Goal: Transaction & Acquisition: Purchase product/service

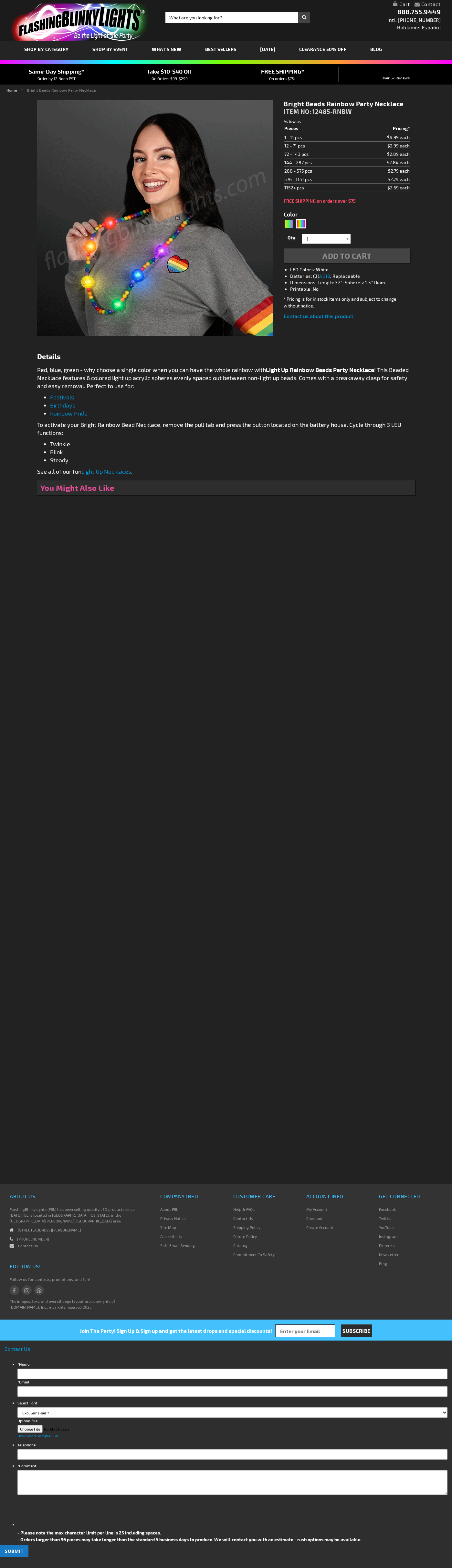
type input "5659"
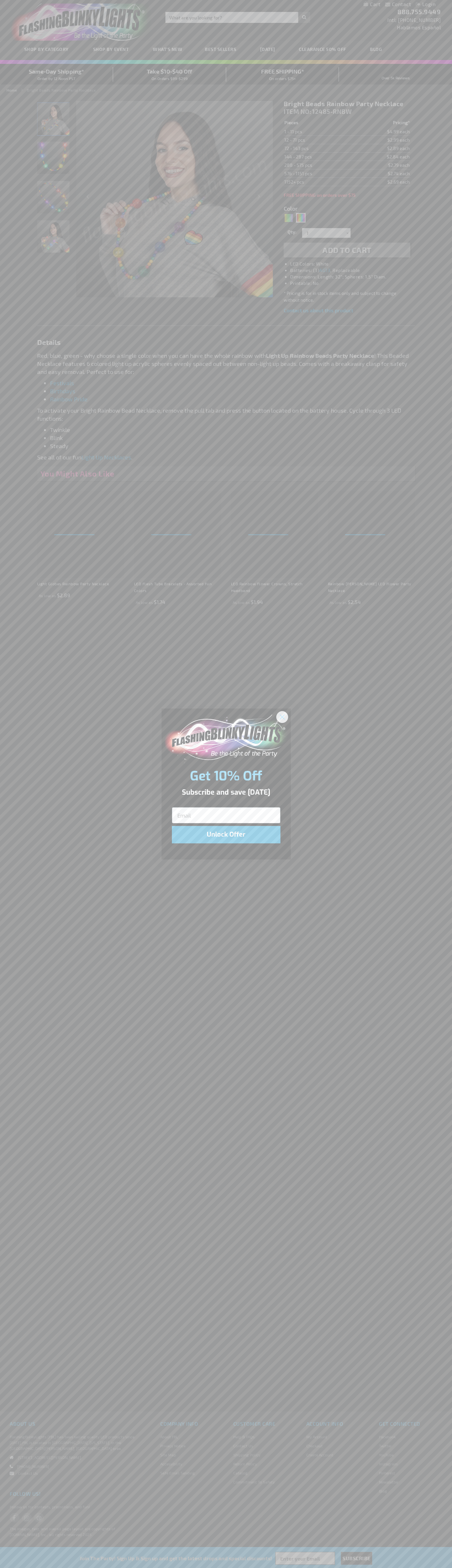
click at [282, 716] on icon "Close dialog" at bounding box center [281, 716] width 4 height 4
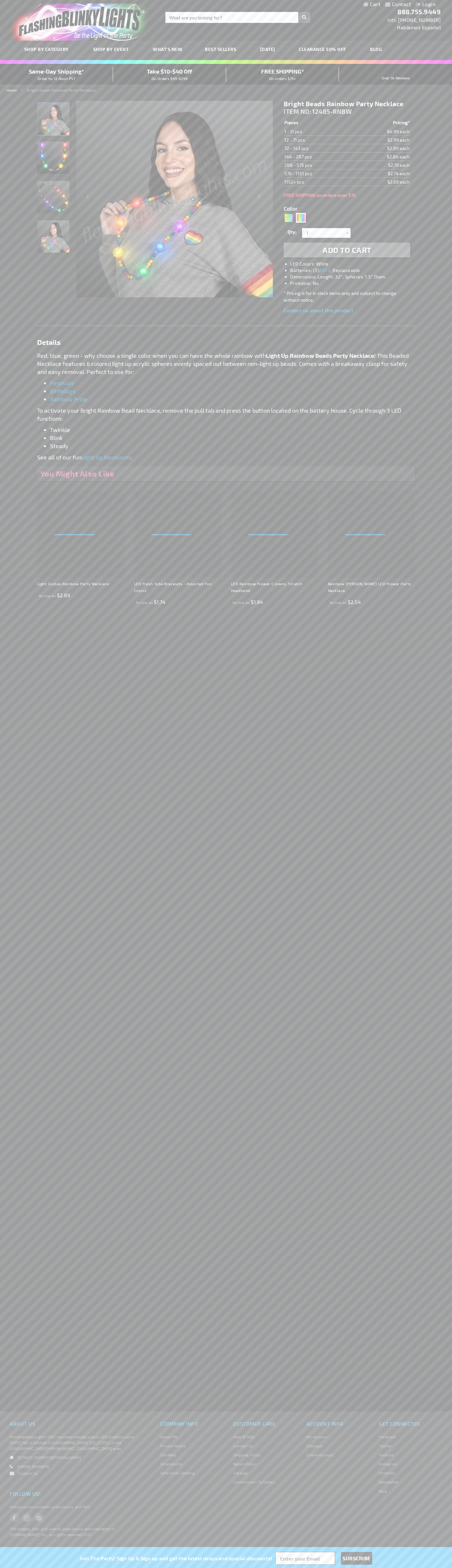
click at [347, 250] on span "Add to Cart" at bounding box center [347, 250] width 49 height 9
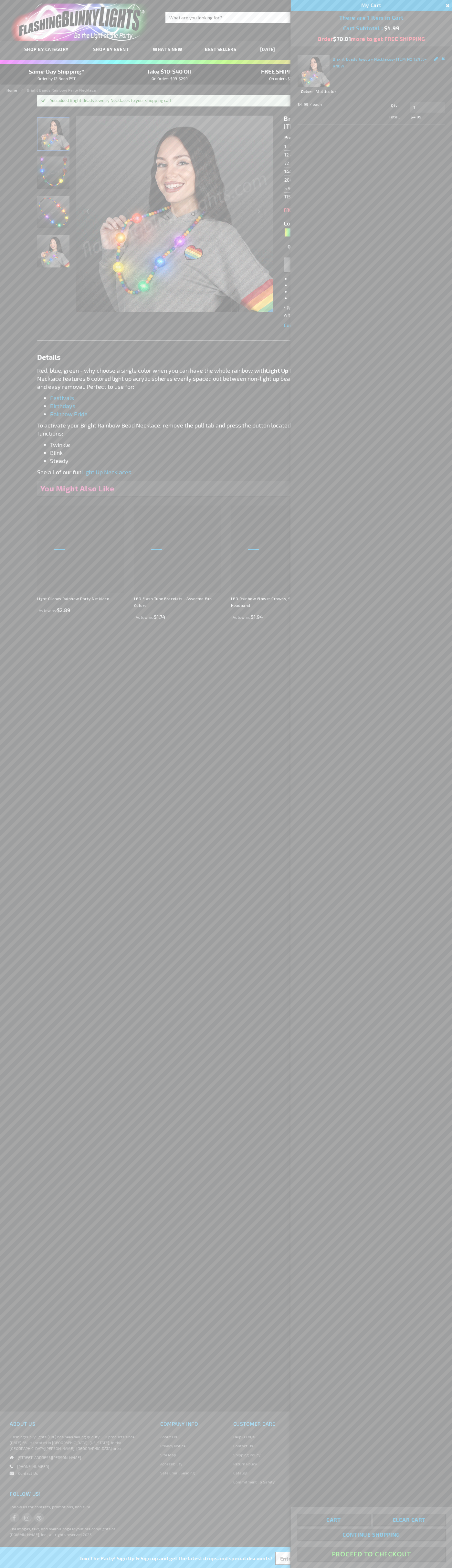
click at [371, 1554] on button "Proceed To Checkout" at bounding box center [371, 1554] width 148 height 15
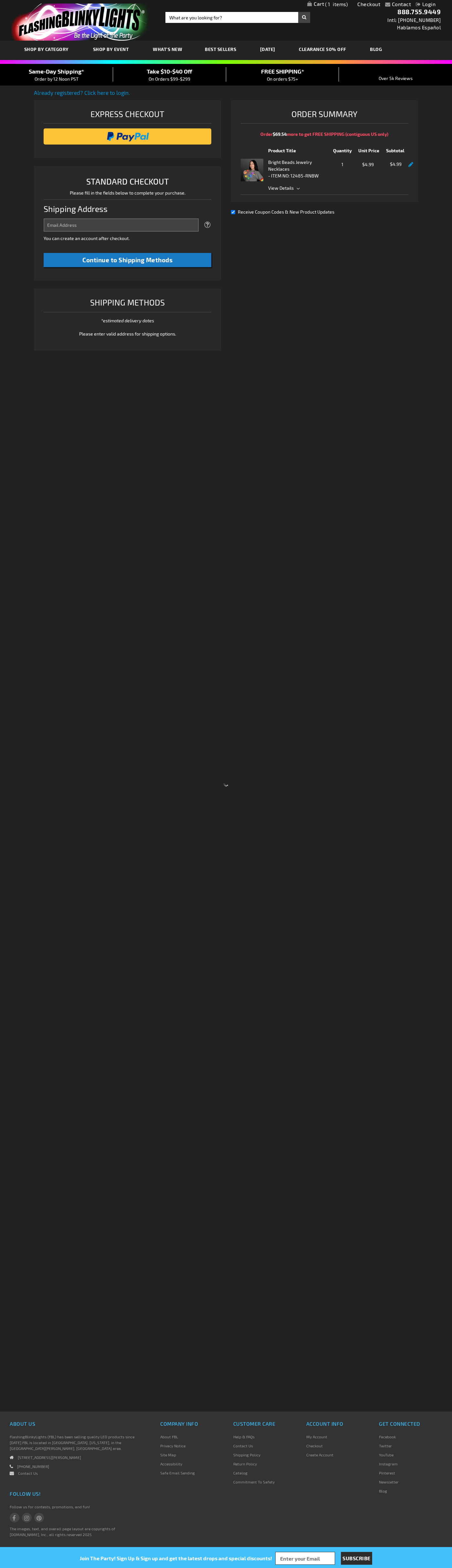
select select "US"
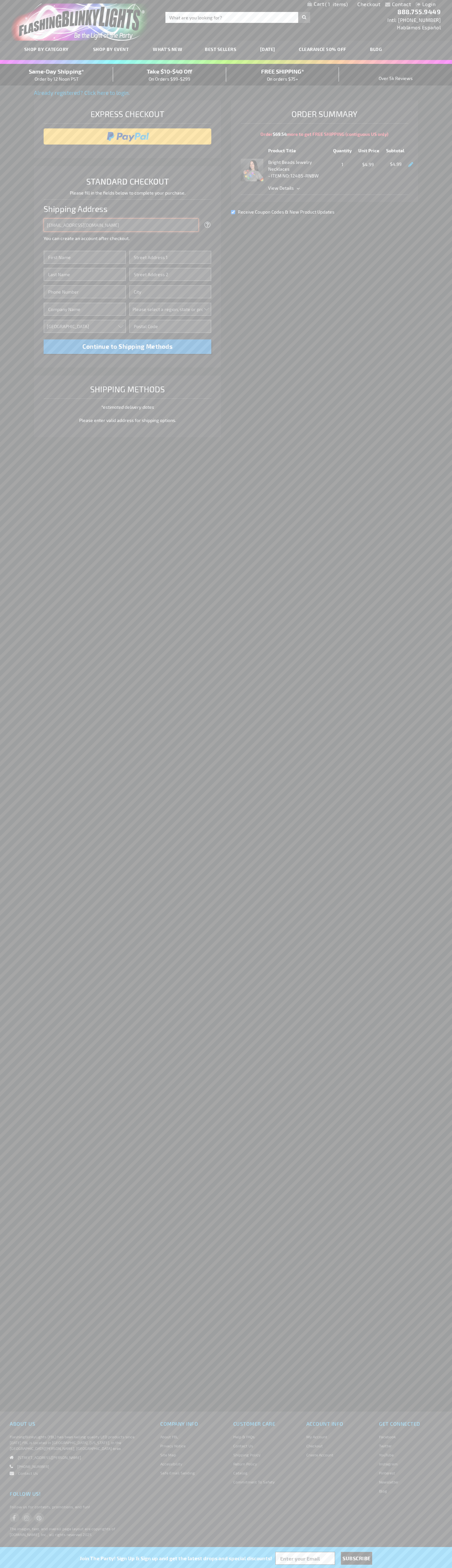
type input "johnsmith005@storebotmail.joonix.net"
type input "John"
type input "4581 Webb Street"
type input "First floor"
type input "pryor"
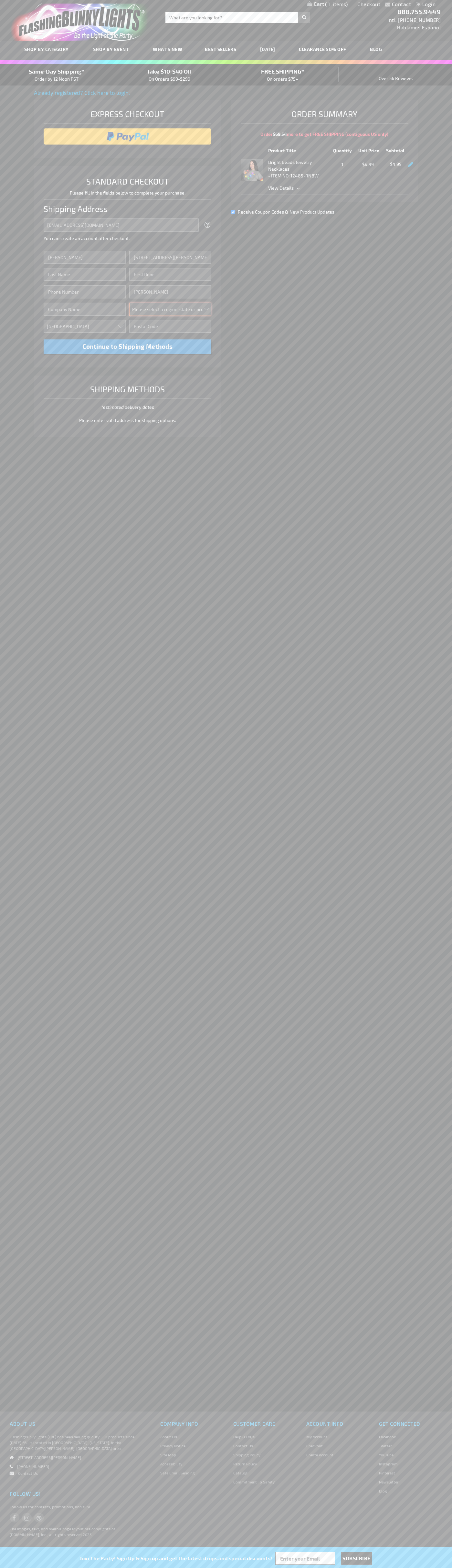
select select "48"
type input "74361"
type input "Smith"
type input "6502530000"
type input "John Smith"
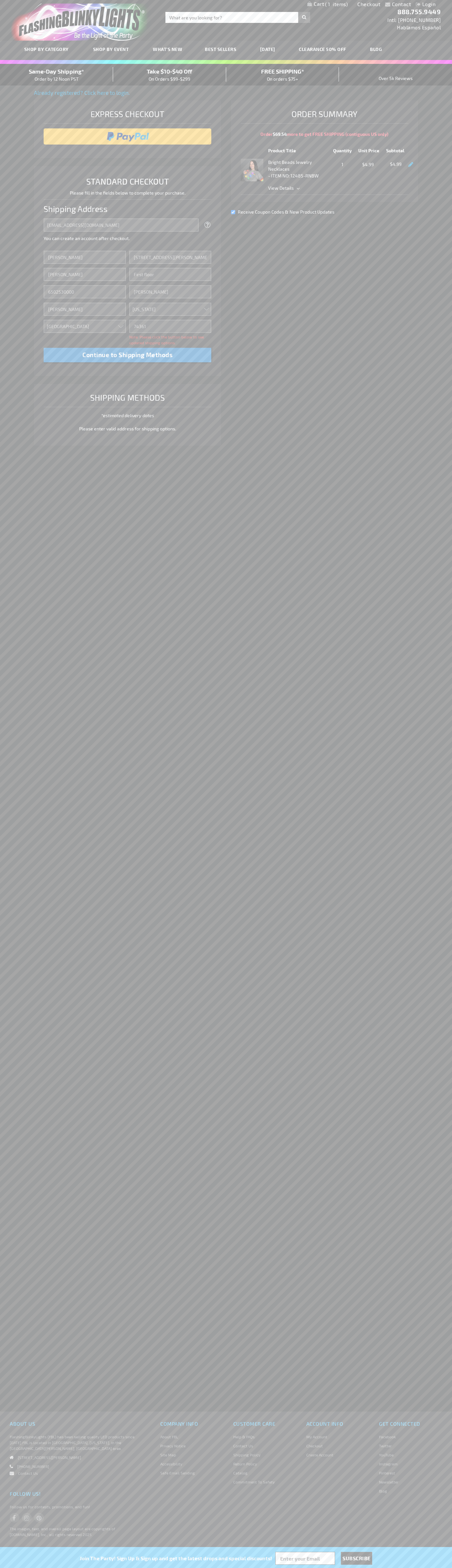
click at [57, 75] on div "Same-Day Shipping* Order by 12 Noon PST" at bounding box center [57, 74] width 113 height 15
click at [127, 136] on input "image" at bounding box center [127, 136] width 161 height 13
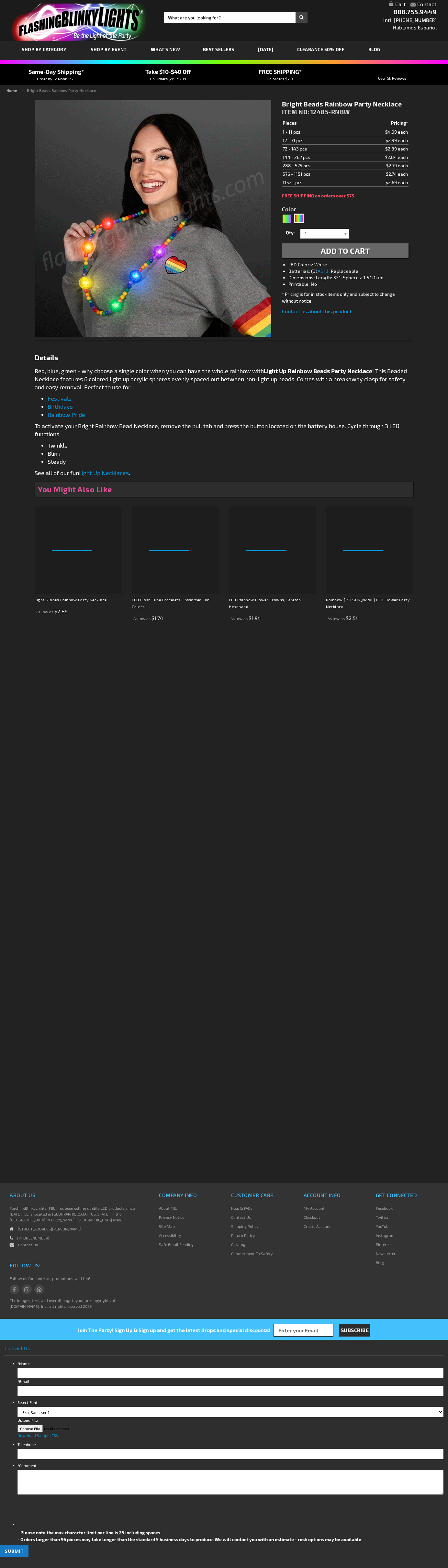
type input "5659"
